Goal: Task Accomplishment & Management: Use online tool/utility

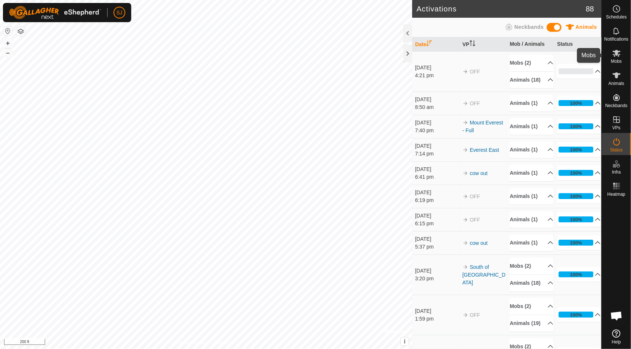
click at [620, 54] on icon at bounding box center [617, 53] width 8 height 7
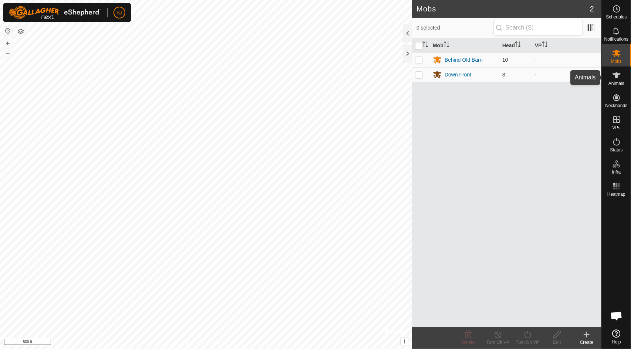
click at [617, 81] on div "Animals" at bounding box center [616, 78] width 29 height 22
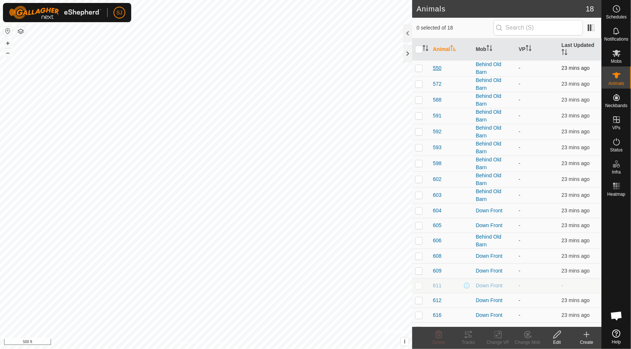
click at [434, 68] on span "550" at bounding box center [437, 68] width 9 height 8
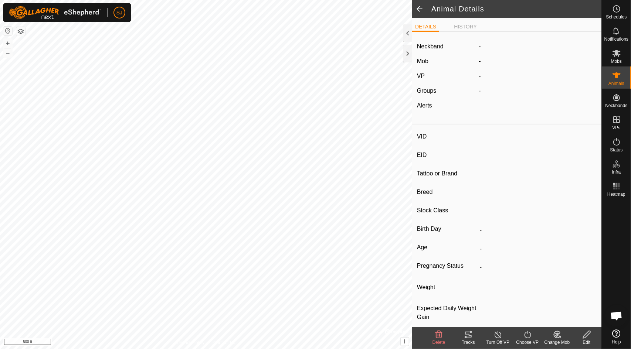
type input "550"
type input "-"
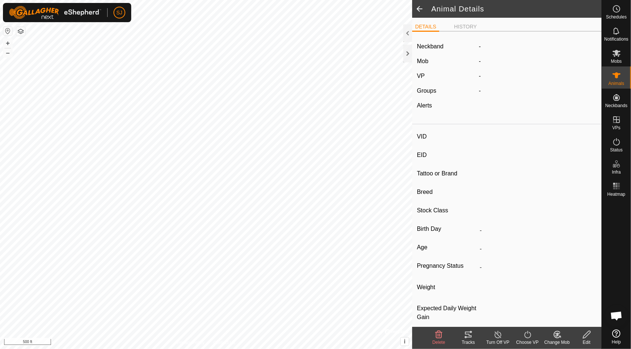
type input "0 kg"
type input "-"
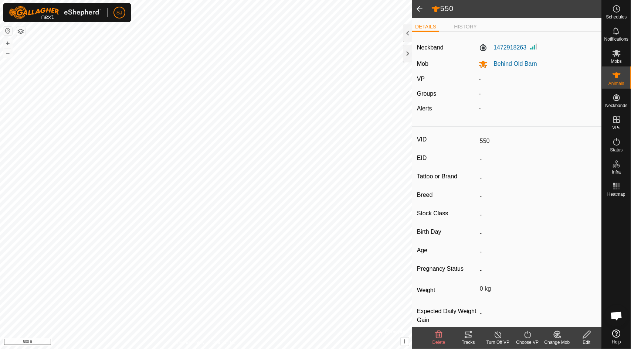
click at [438, 340] on span "Delete" at bounding box center [439, 342] width 13 height 5
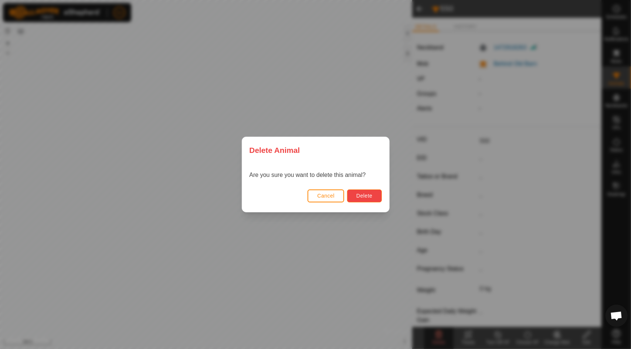
click at [363, 195] on span "Delete" at bounding box center [364, 196] width 16 height 6
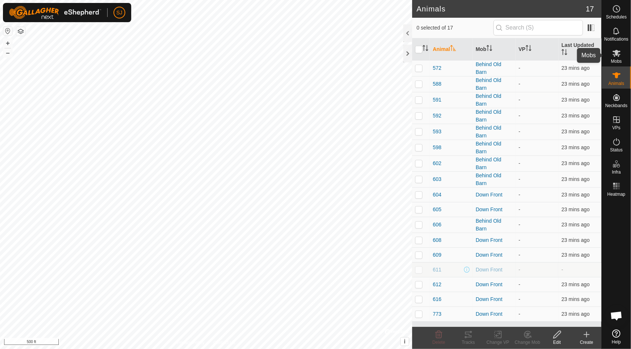
click at [617, 53] on icon at bounding box center [617, 53] width 8 height 7
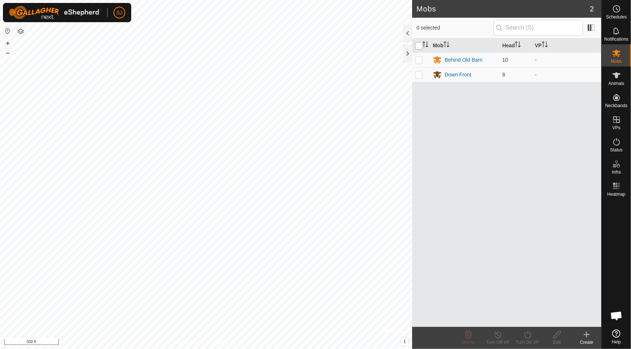
click at [421, 45] on input "checkbox" at bounding box center [418, 45] width 7 height 7
checkbox input "true"
click at [524, 336] on icon at bounding box center [527, 335] width 9 height 9
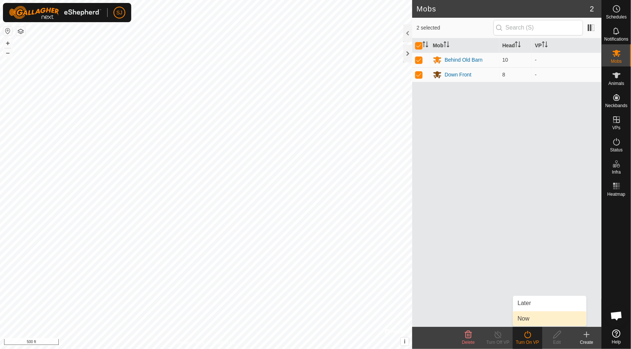
click at [534, 318] on link "Now" at bounding box center [549, 319] width 73 height 15
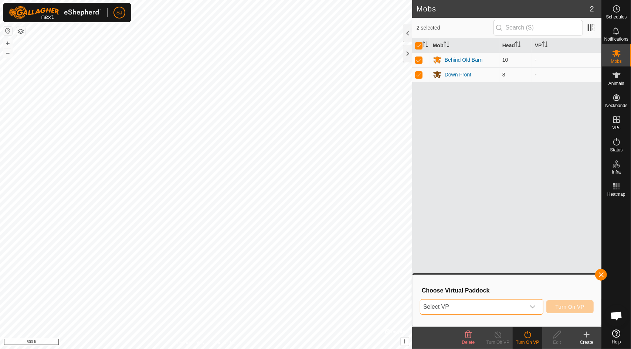
click at [478, 304] on span "Select VP" at bounding box center [472, 307] width 105 height 15
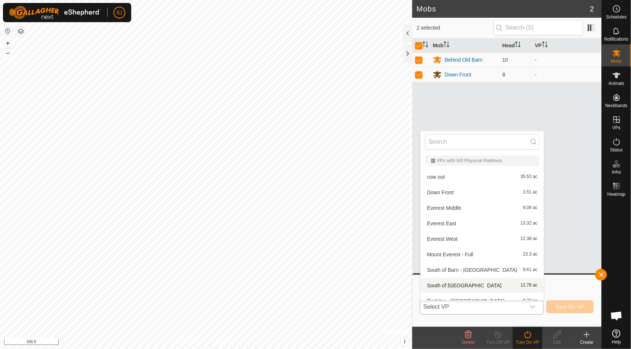
scroll to position [8, 0]
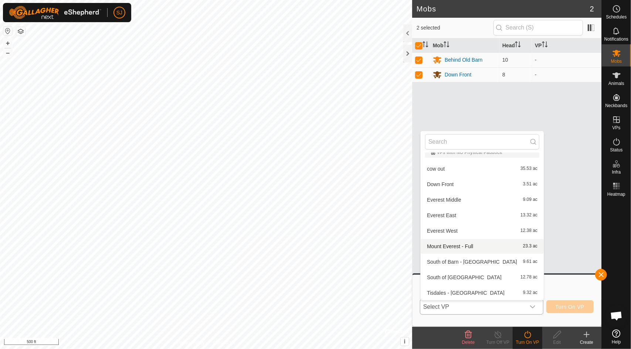
click at [469, 247] on li "Mount Everest - Full 23.3 ac" at bounding box center [482, 246] width 123 height 15
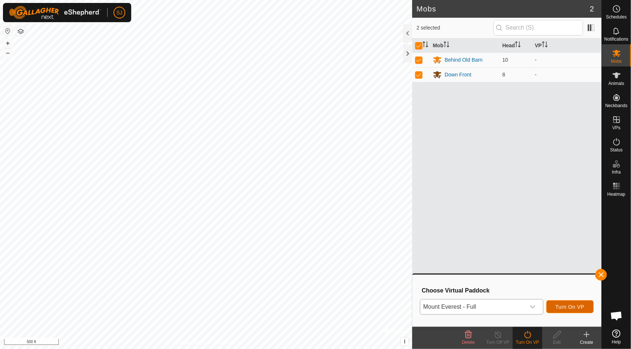
click at [569, 309] on span "Turn On VP" at bounding box center [570, 307] width 29 height 6
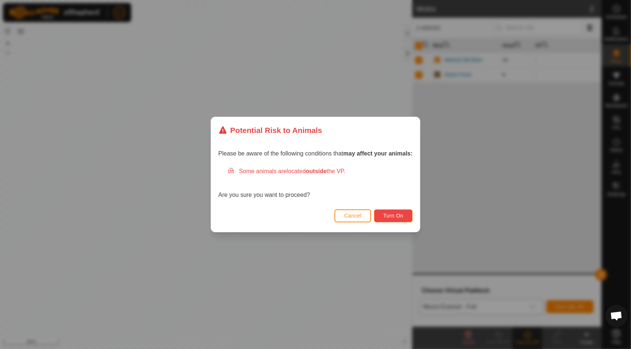
click at [400, 218] on span "Turn On" at bounding box center [393, 216] width 20 height 6
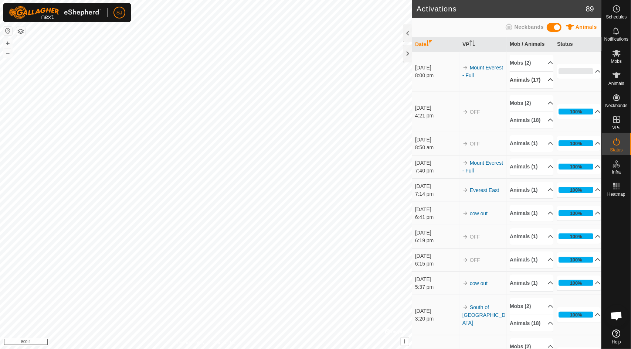
click at [543, 86] on p-accordion-header "Animals (17)" at bounding box center [532, 80] width 44 height 17
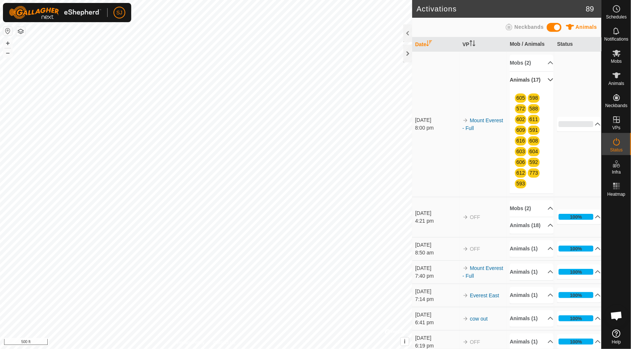
click at [540, 81] on p-accordion-header "Animals (17)" at bounding box center [532, 80] width 44 height 17
